Goal: Task Accomplishment & Management: Use online tool/utility

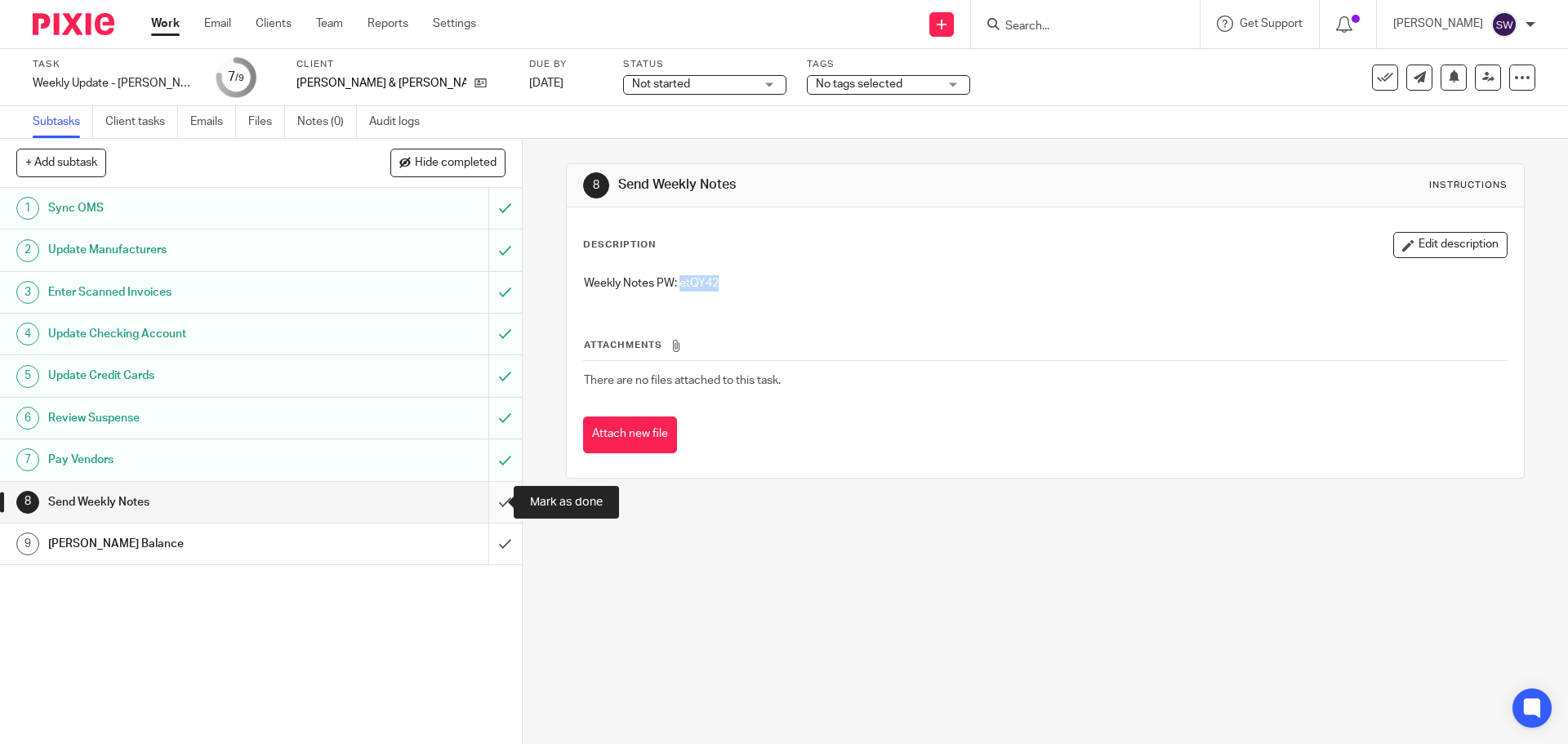
click at [488, 496] on input "submit" at bounding box center [261, 502] width 522 height 41
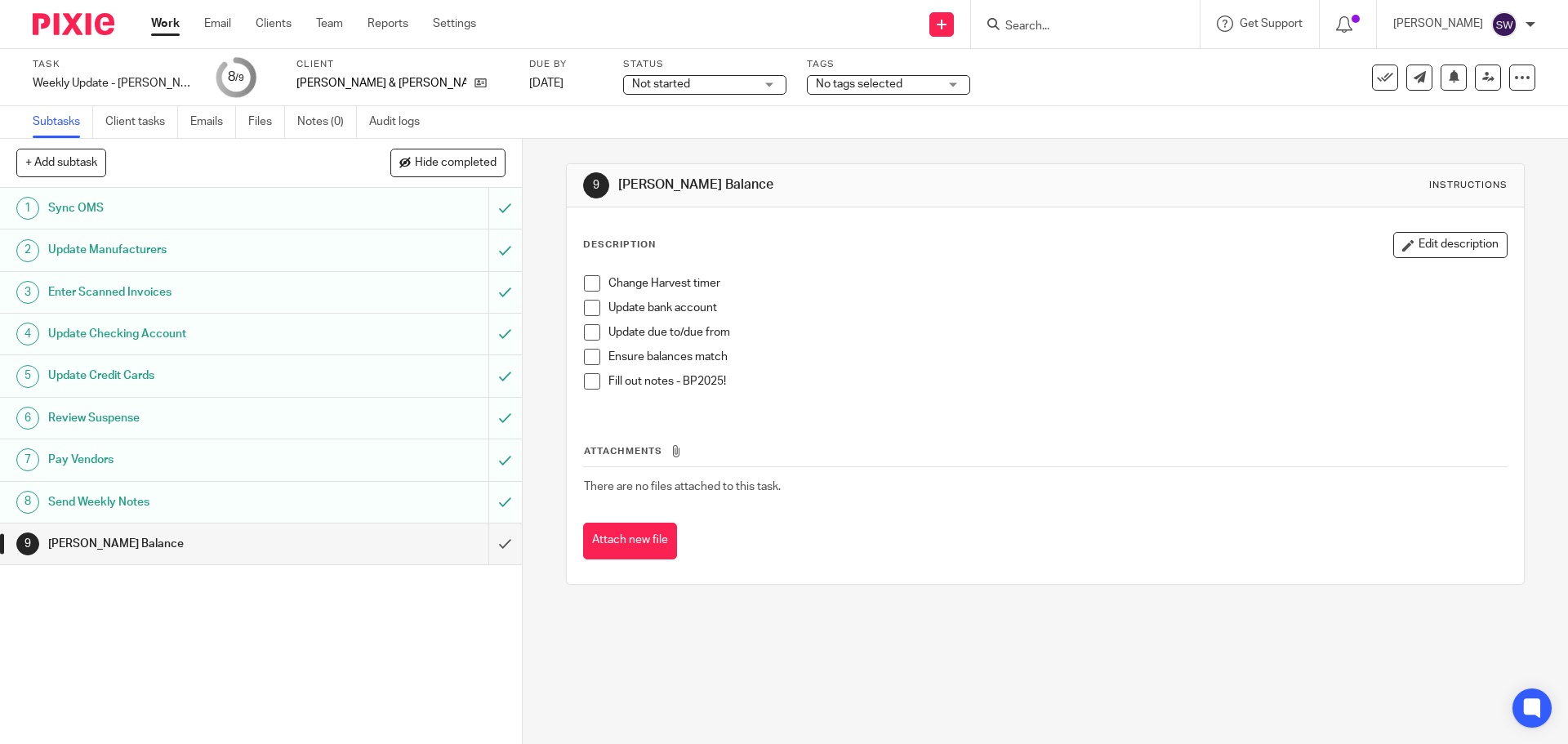
click at [584, 282] on span at bounding box center [592, 284] width 16 height 16
click at [589, 308] on span at bounding box center [592, 308] width 16 height 16
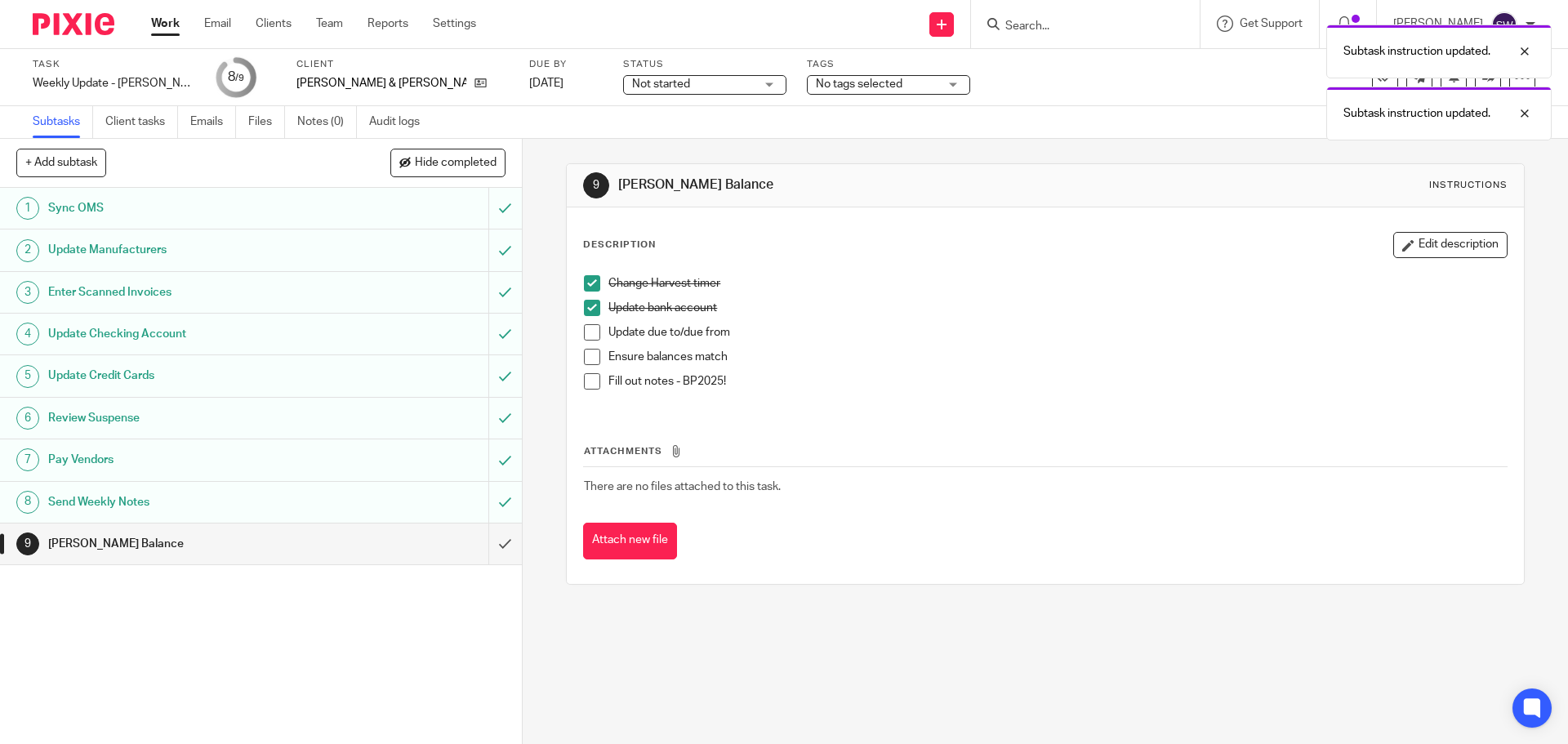
click at [585, 326] on span at bounding box center [592, 333] width 16 height 16
click at [587, 352] on span at bounding box center [592, 356] width 16 height 16
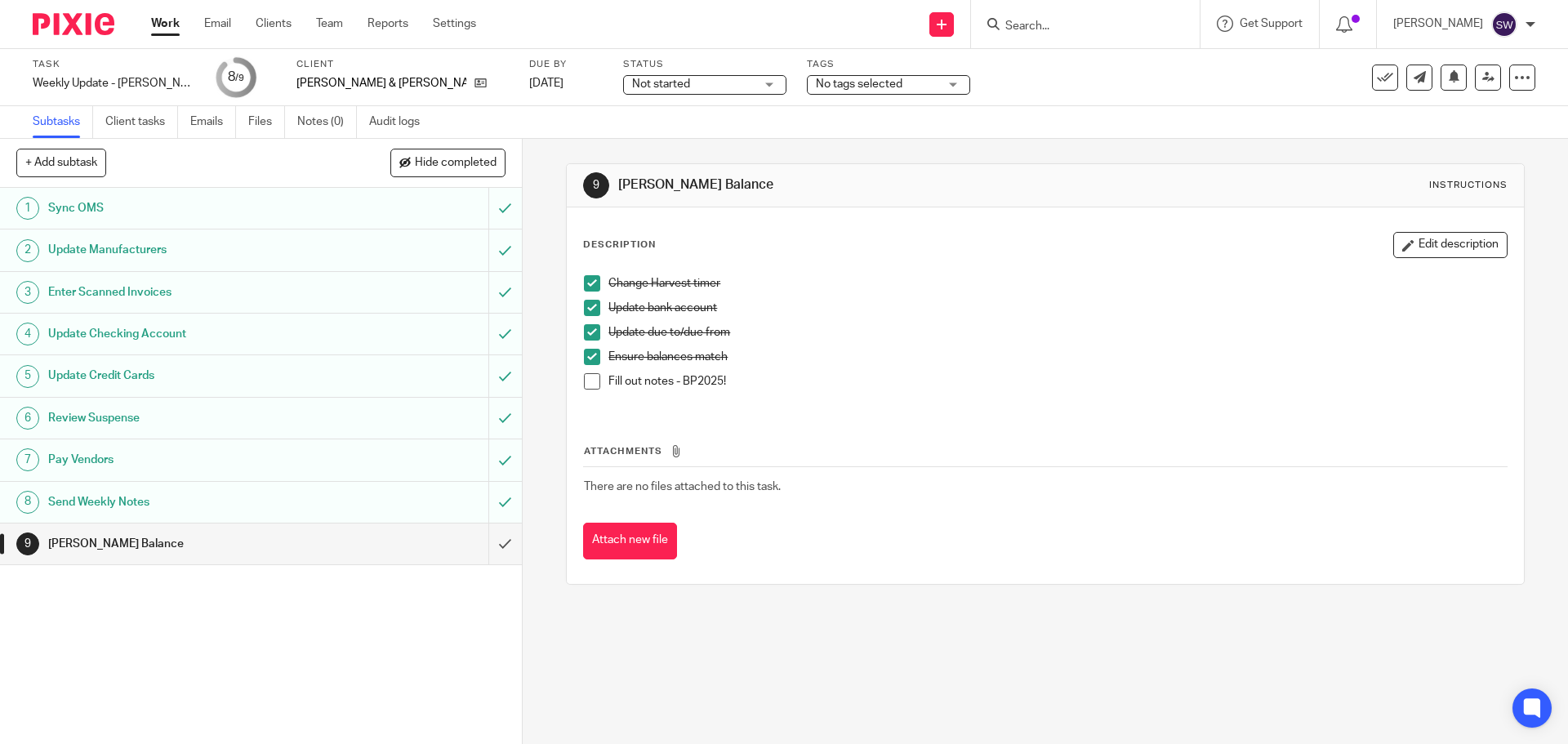
click at [1275, 168] on div "9 [PERSON_NAME] Balance Instructions" at bounding box center [1045, 186] width 956 height 43
